Goal: Task Accomplishment & Management: Complete application form

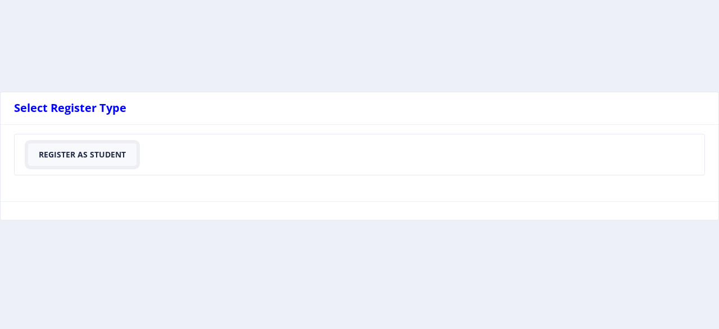
click at [84, 155] on button "Register As Student" at bounding box center [82, 154] width 108 height 22
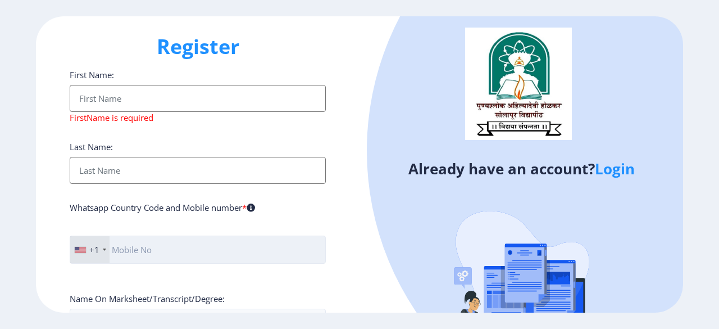
click at [201, 241] on input "text" at bounding box center [198, 249] width 256 height 28
type input "7045818317"
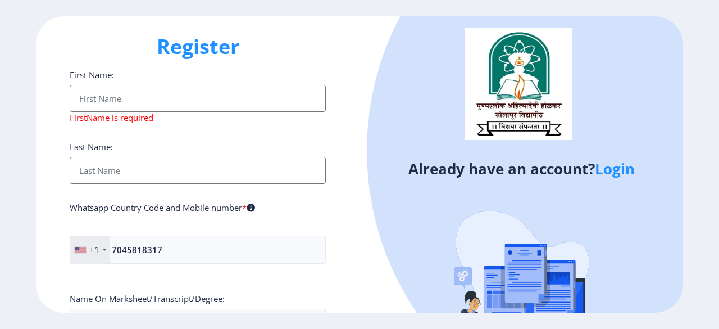
click at [99, 244] on div "+1" at bounding box center [94, 249] width 10 height 11
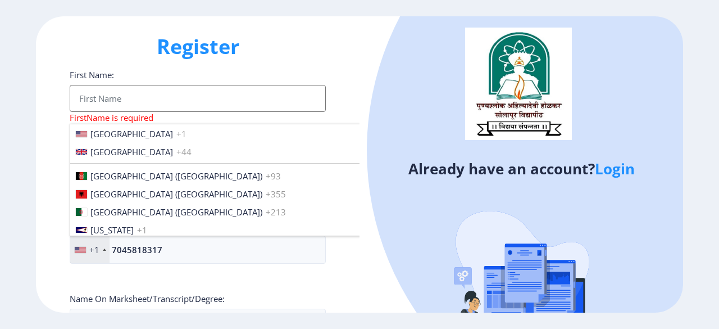
click at [104, 250] on div "+1" at bounding box center [89, 249] width 39 height 27
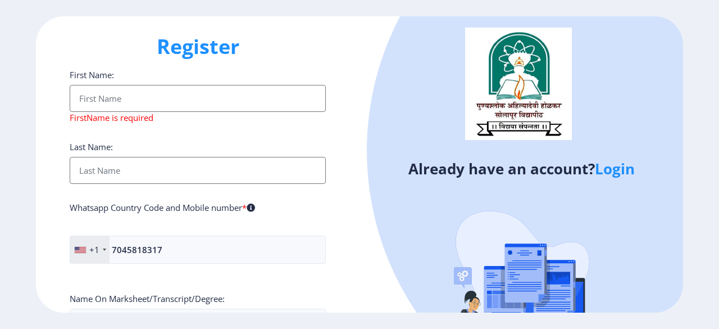
click at [104, 250] on div "+1" at bounding box center [89, 249] width 39 height 27
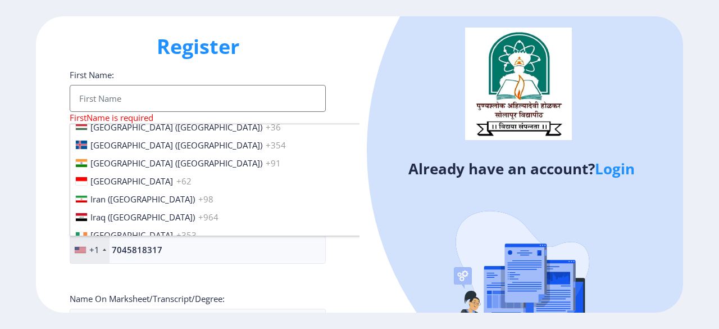
scroll to position [1742, 0]
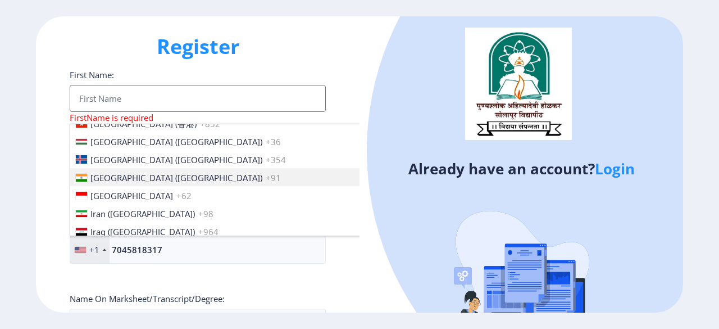
click at [118, 172] on span "India (भारत)" at bounding box center [176, 177] width 172 height 11
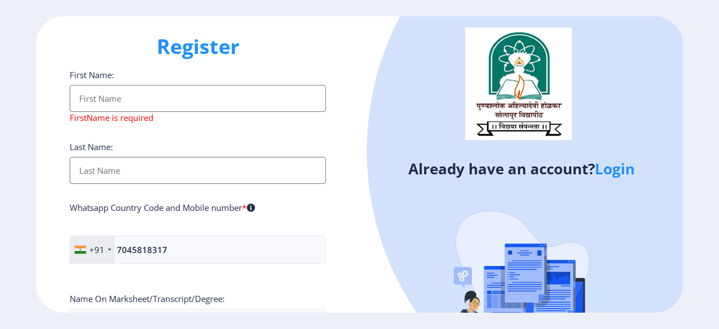
click at [198, 106] on input "First Name:" at bounding box center [198, 98] width 256 height 27
type input "Kshitij Screening Services India Private Limited"
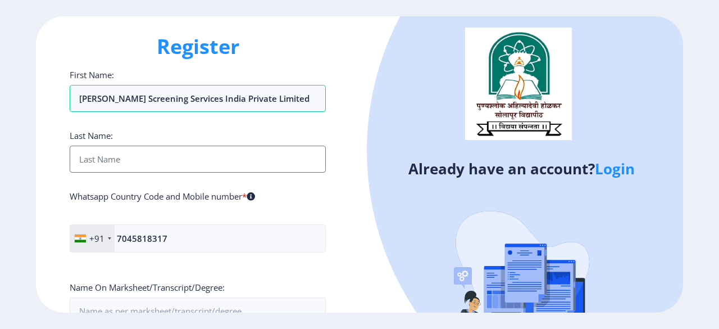
click at [181, 158] on input "First Name:" at bounding box center [198, 159] width 256 height 27
type input "Kshitij Screening Services India Private Limited"
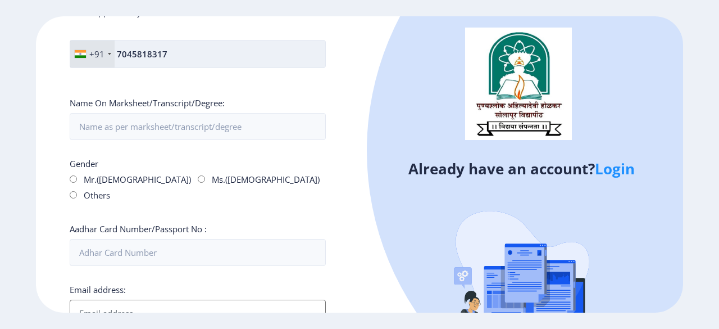
scroll to position [225, 0]
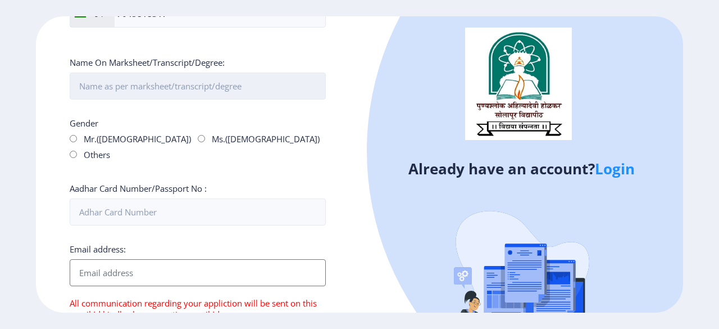
click at [265, 82] on input "First Name:" at bounding box center [198, 85] width 256 height 27
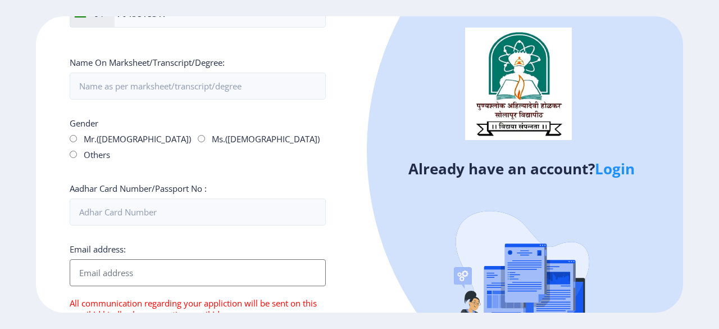
click at [43, 166] on div "Register First Name: Kshitij Screening Services India Private Limited Last Name…" at bounding box center [198, 164] width 324 height 296
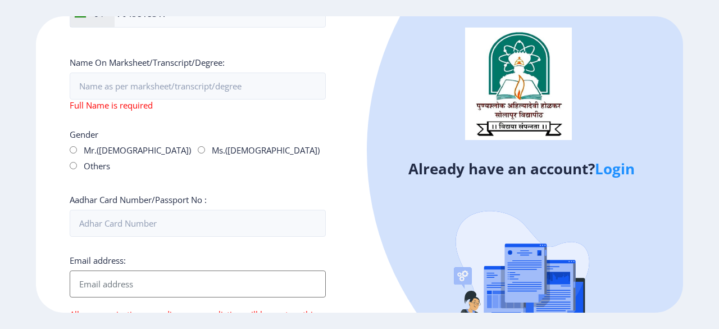
click at [198, 149] on input "Ms.(Female)" at bounding box center [201, 149] width 7 height 7
radio input "true"
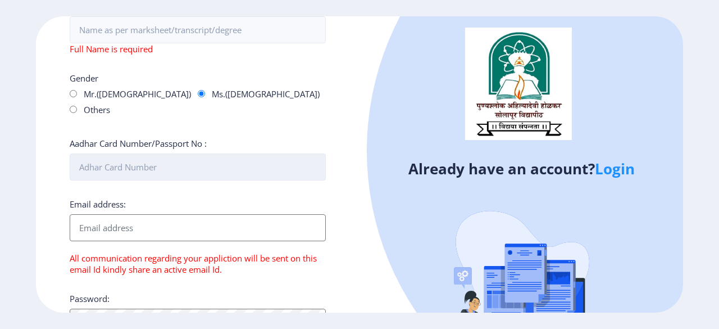
click at [225, 153] on input "Aadhar Card Number/Passport No :" at bounding box center [198, 166] width 256 height 27
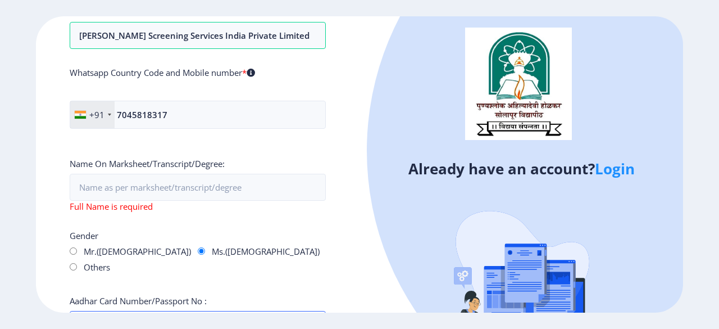
scroll to position [127, 0]
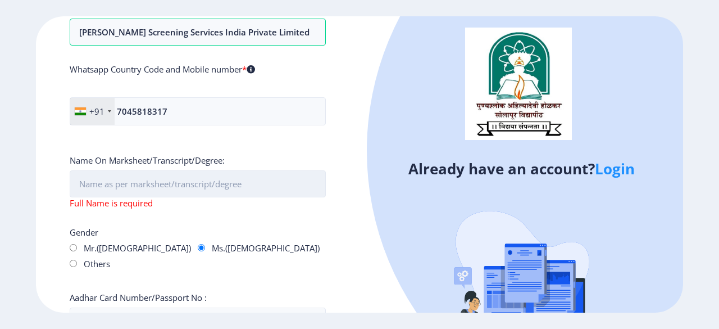
click at [253, 175] on input "First Name:" at bounding box center [198, 183] width 256 height 27
click at [165, 179] on input "First Name:" at bounding box center [198, 183] width 256 height 27
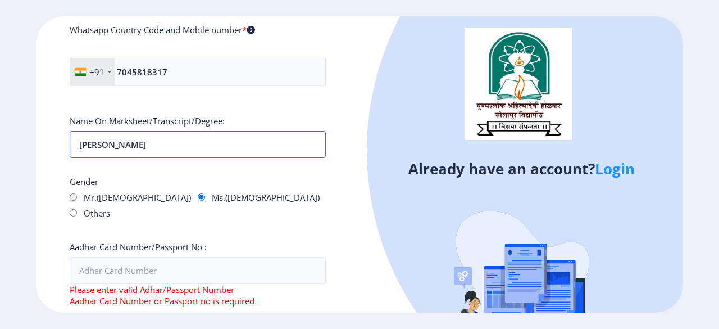
scroll to position [183, 0]
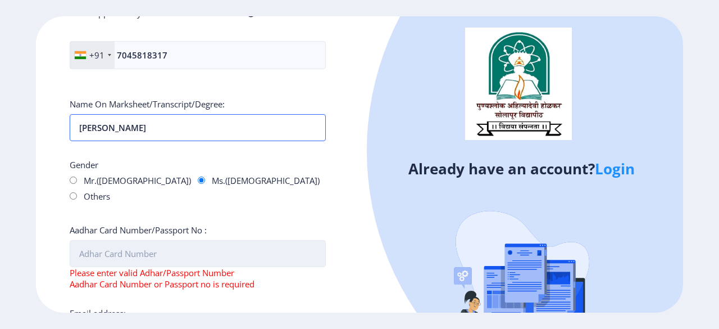
type input "Baldawa Shrutika Gopal"
click at [102, 240] on input "Aadhar Card Number/Passport No :" at bounding box center [198, 253] width 256 height 27
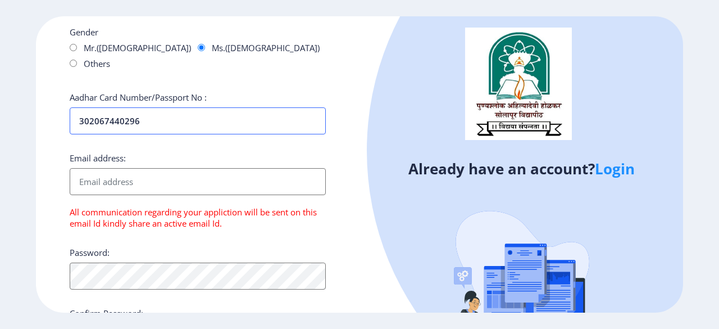
scroll to position [352, 0]
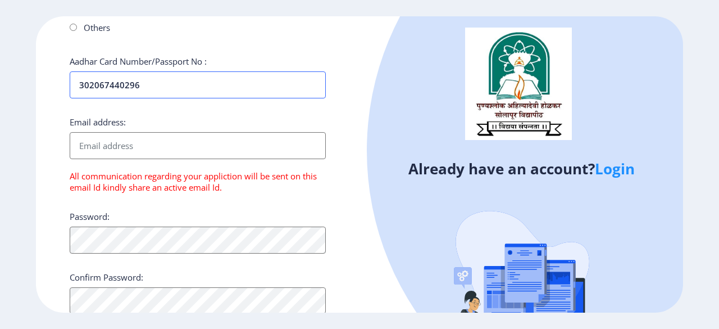
type input "302067440296"
click at [170, 132] on input "Email address:" at bounding box center [198, 145] width 256 height 27
type input "verification@kshitijscreeningservices.com"
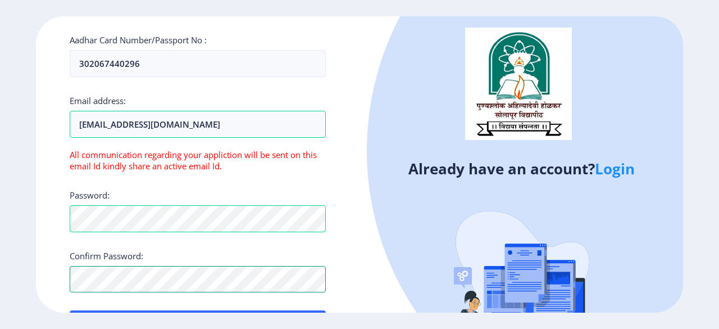
scroll to position [397, 0]
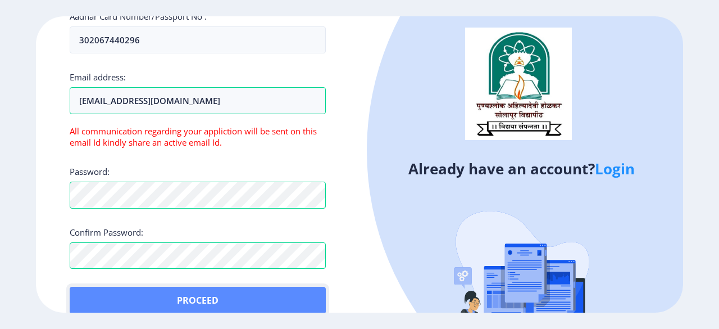
click at [205, 287] on button "Proceed" at bounding box center [198, 300] width 256 height 27
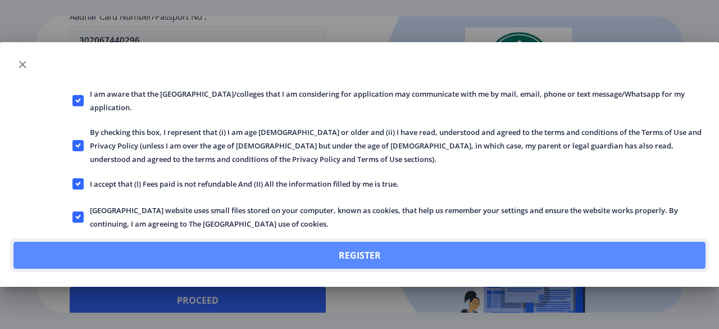
click at [356, 253] on button "Register" at bounding box center [359, 255] width 692 height 27
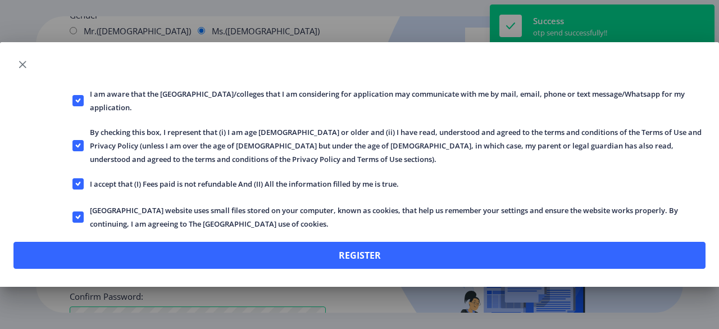
scroll to position [460, 0]
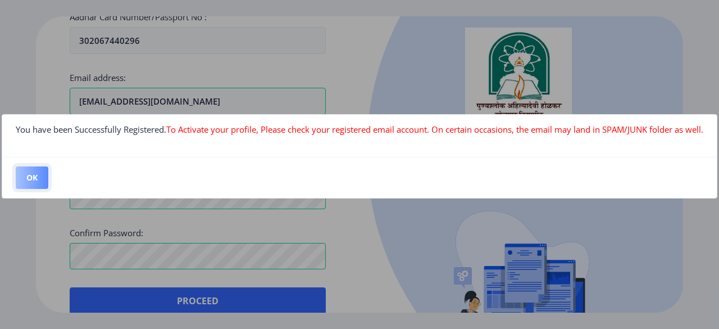
click at [34, 171] on button "OK" at bounding box center [32, 177] width 33 height 22
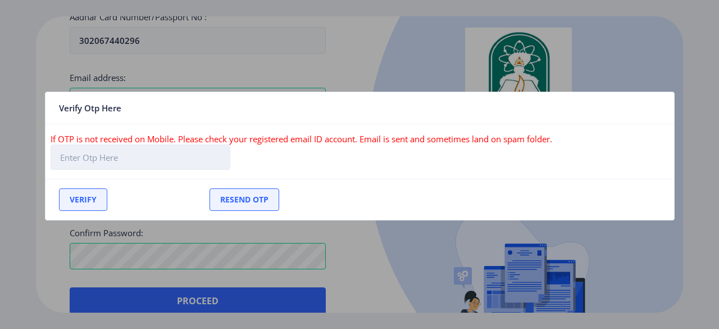
click at [157, 159] on input "text" at bounding box center [141, 156] width 180 height 25
type input "781154"
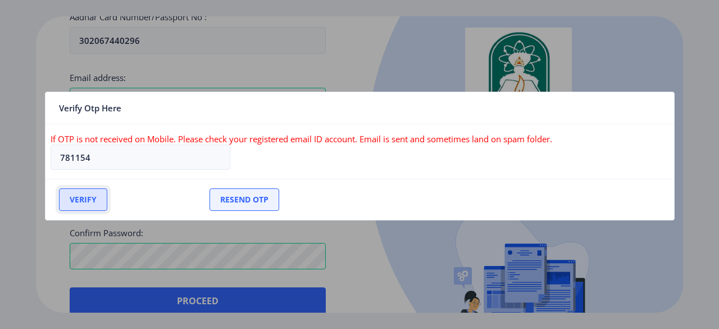
click at [74, 201] on button "Verify" at bounding box center [83, 199] width 48 height 22
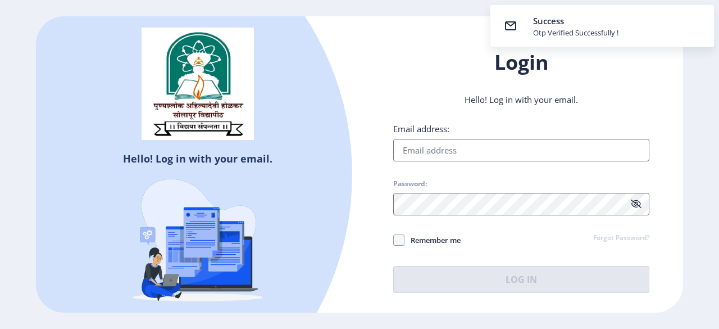
type input "verification@kshitijscreeningservices.com"
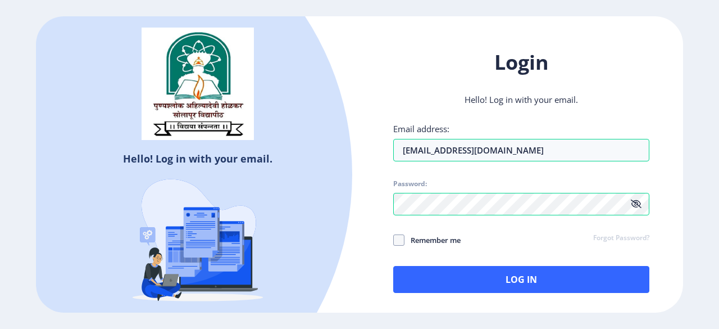
click at [638, 205] on icon at bounding box center [636, 203] width 11 height 8
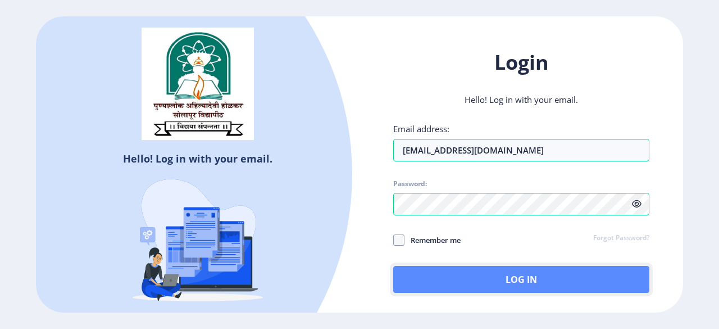
click at [526, 279] on button "Log In" at bounding box center [521, 279] width 256 height 27
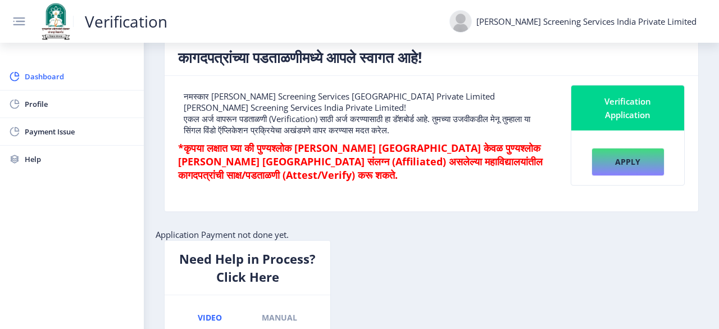
scroll to position [310, 0]
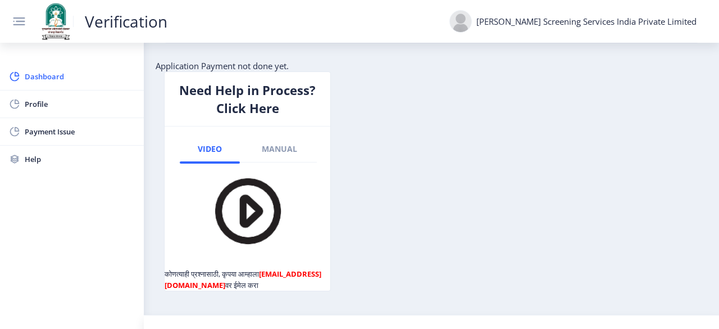
click at [244, 199] on img at bounding box center [247, 210] width 79 height 79
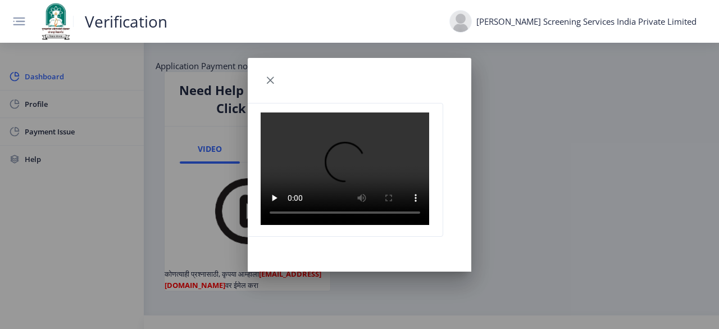
scroll to position [0, 0]
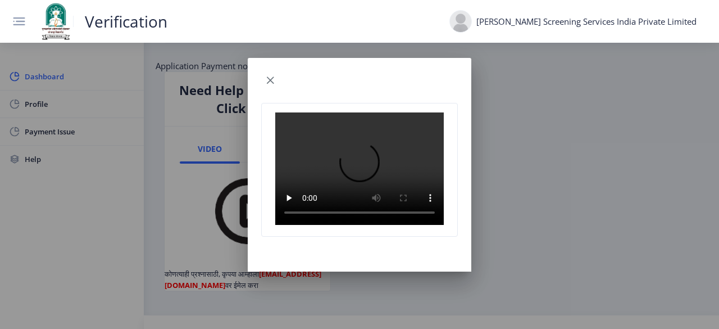
click at [359, 149] on video at bounding box center [359, 168] width 169 height 112
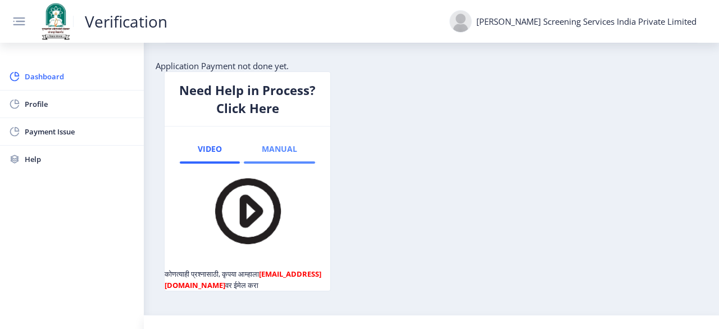
click at [281, 144] on span "Manual" at bounding box center [279, 148] width 35 height 9
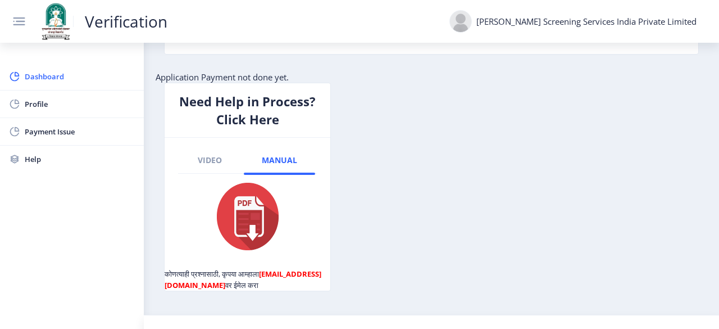
click at [247, 192] on img at bounding box center [248, 216] width 62 height 67
click at [212, 147] on link "Video" at bounding box center [210, 160] width 60 height 27
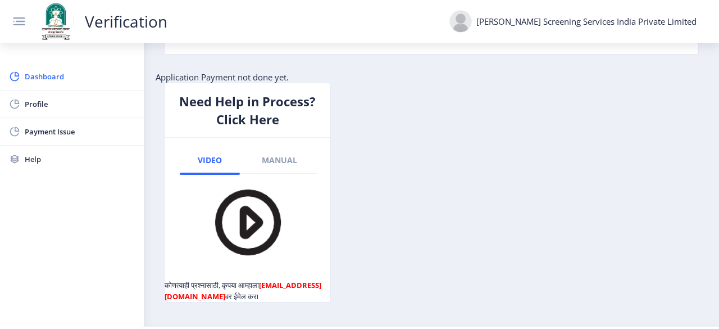
click at [247, 206] on img at bounding box center [247, 222] width 79 height 79
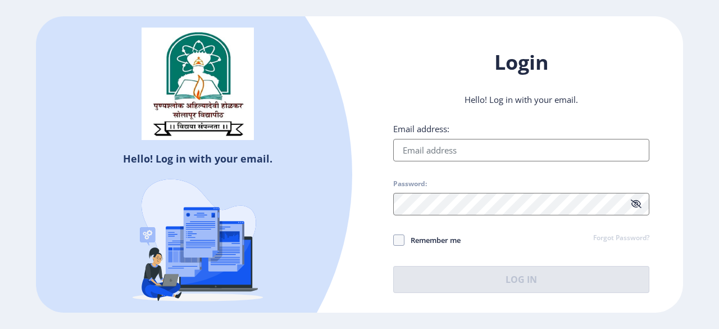
click at [203, 295] on img at bounding box center [197, 241] width 197 height 169
